Goal: Communication & Community: Answer question/provide support

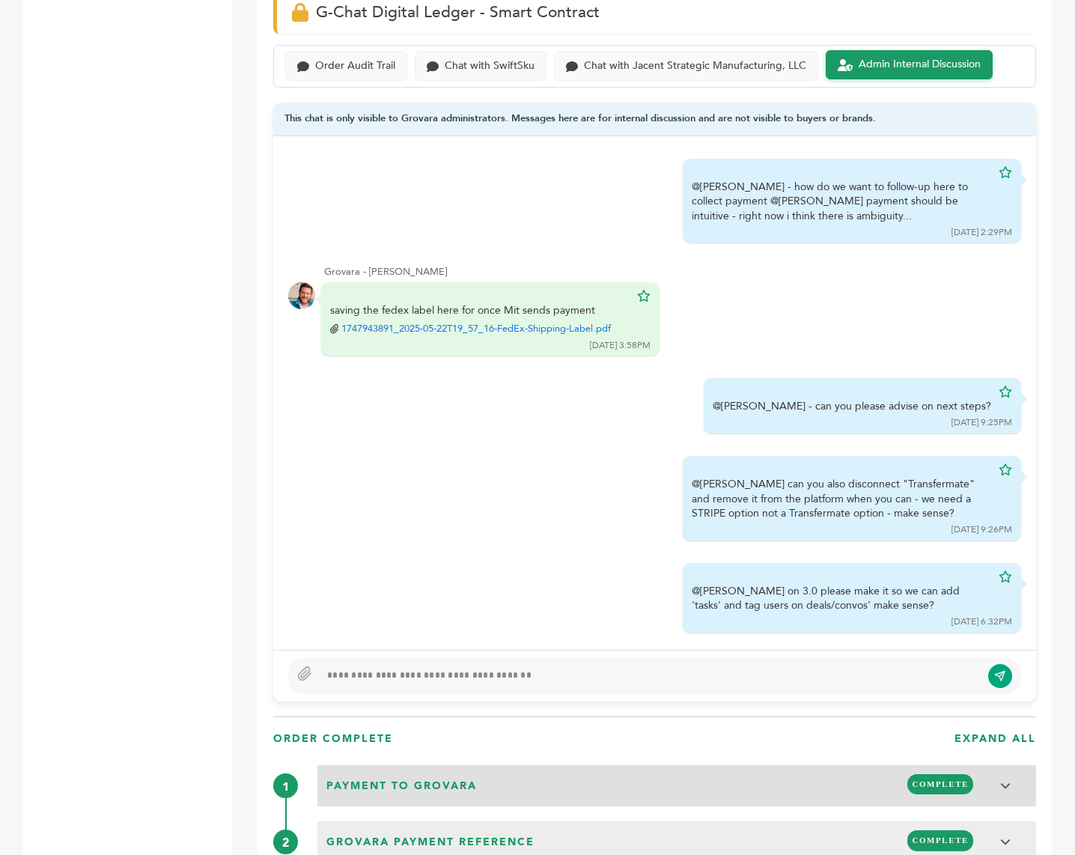
click at [389, 774] on span "Payment to Grovara" at bounding box center [401, 786] width 159 height 24
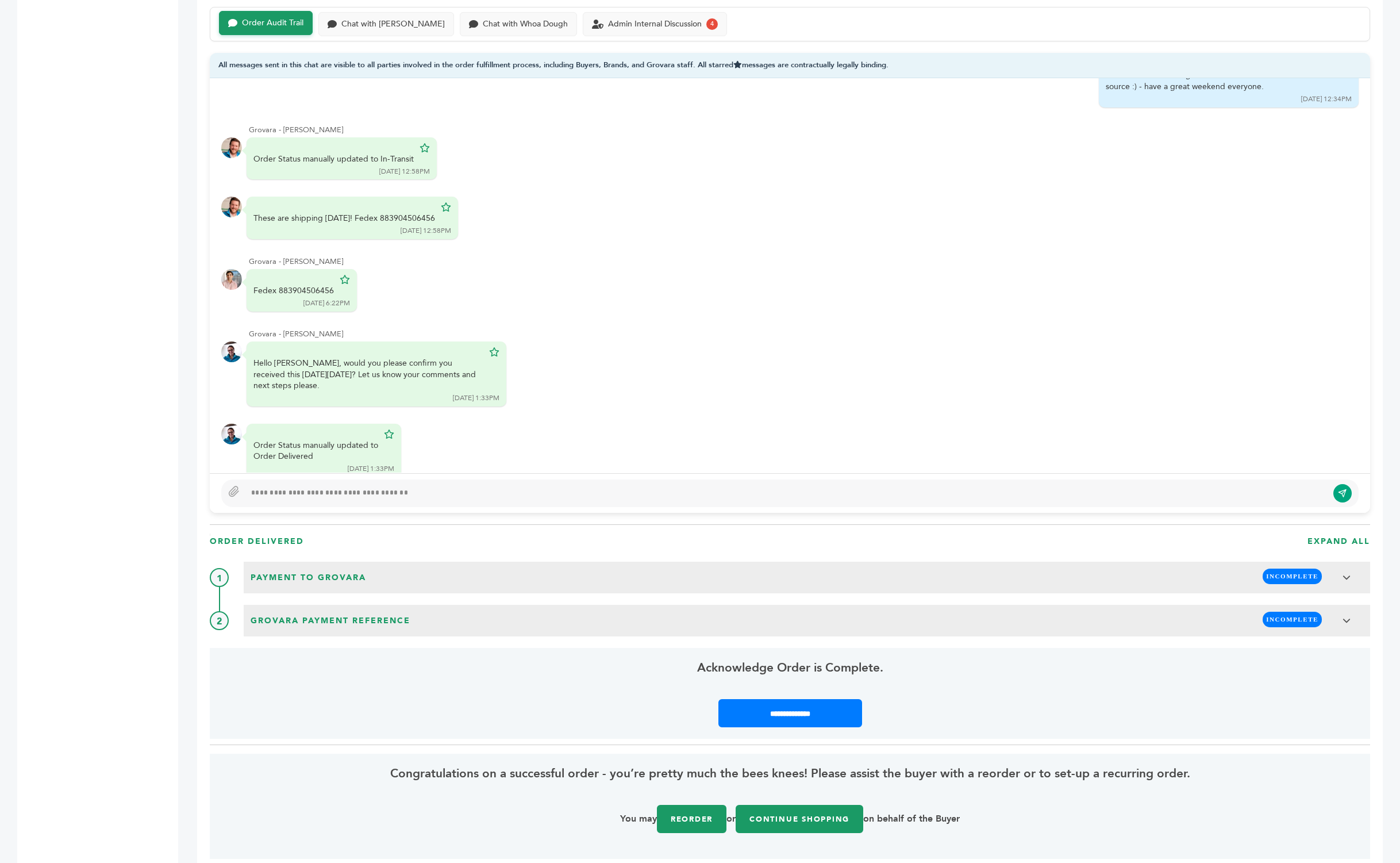
scroll to position [583, 0]
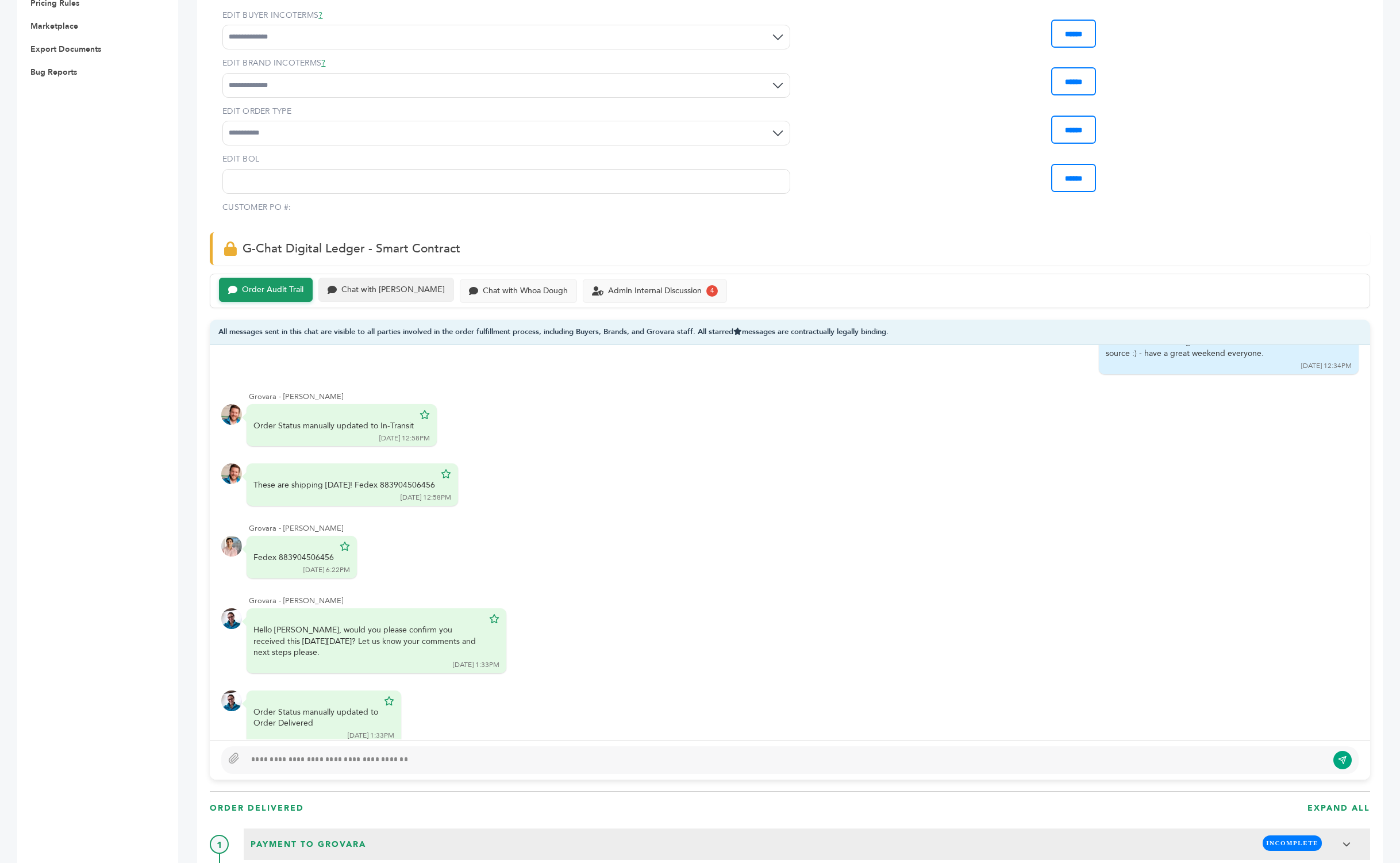
click at [395, 285] on div "Chat with Scottlev" at bounding box center [393, 289] width 104 height 10
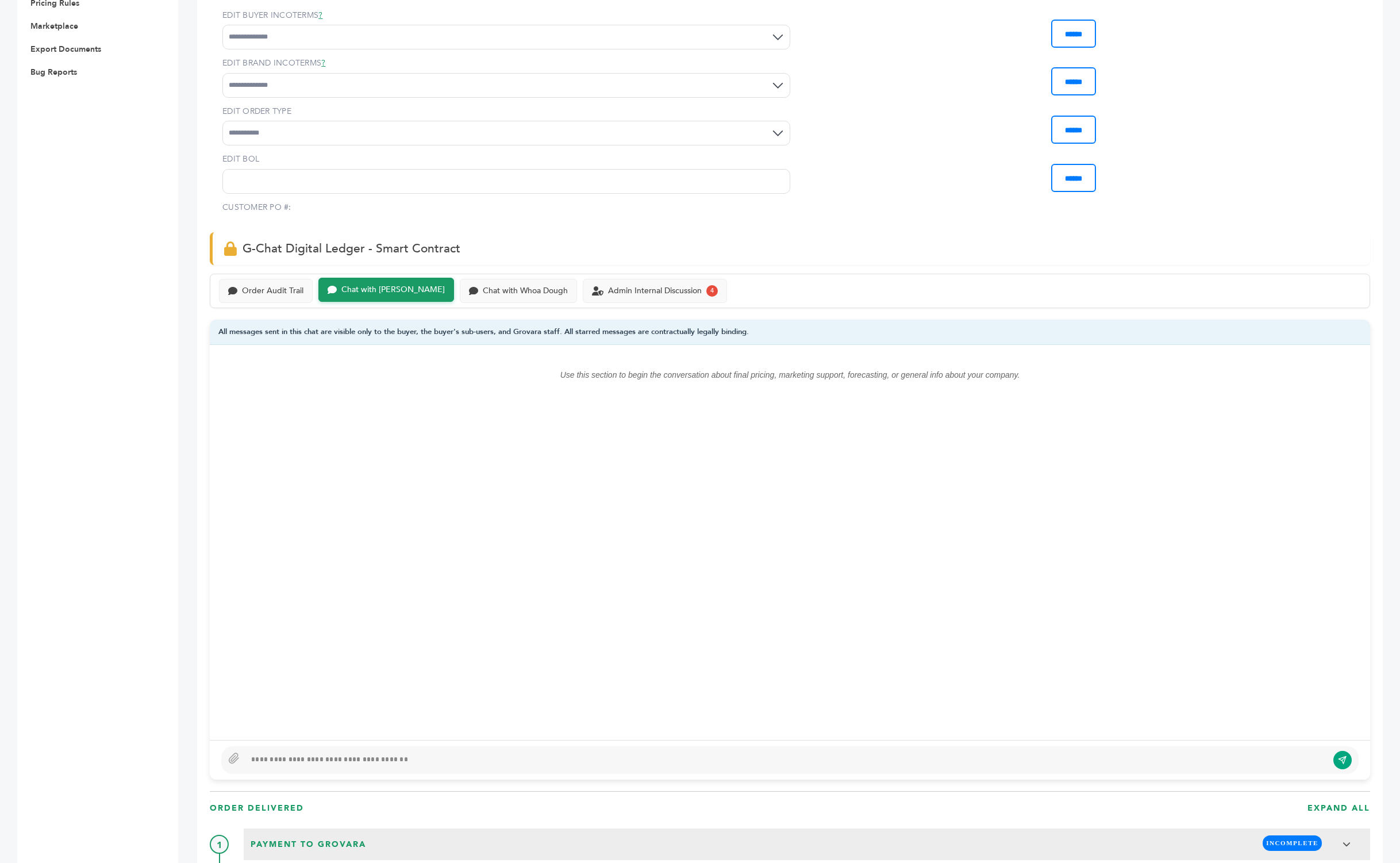
click at [383, 753] on div at bounding box center [787, 760] width 1082 height 14
type textarea "**********"
click at [1340, 750] on button "submit" at bounding box center [1342, 759] width 19 height 19
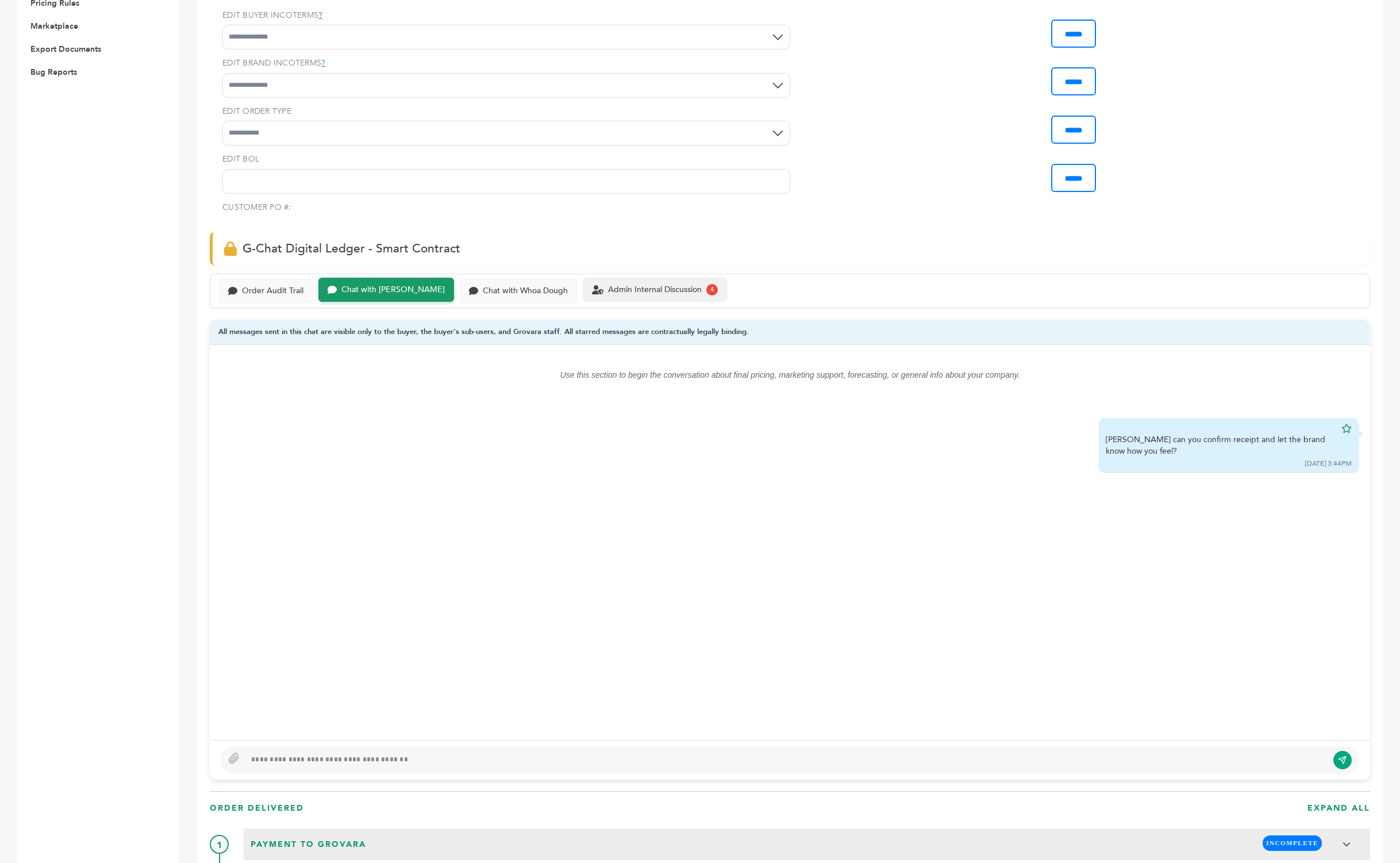
click at [648, 285] on div "Admin Internal Discussion" at bounding box center [655, 289] width 94 height 10
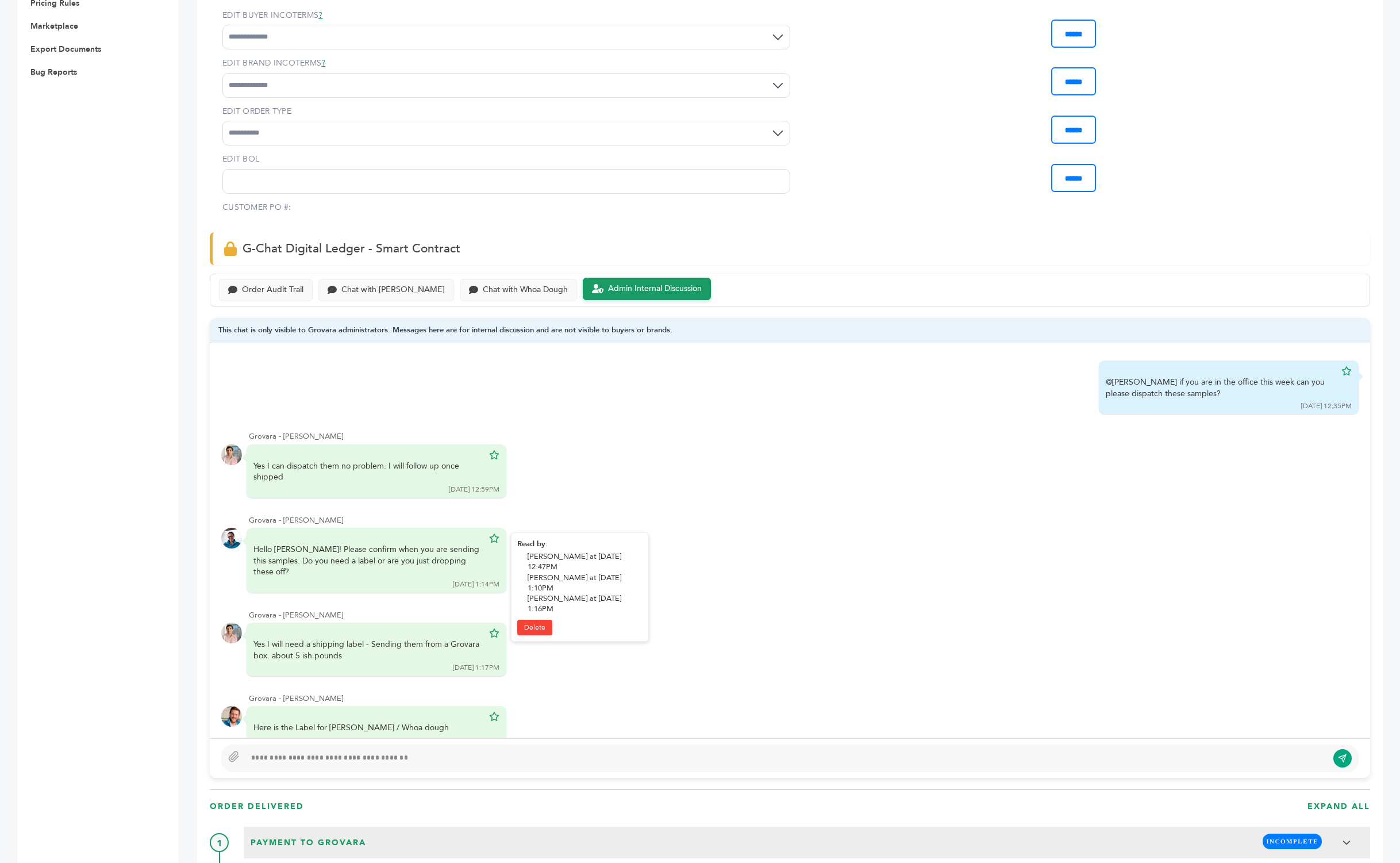
scroll to position [35, 0]
